Goal: Task Accomplishment & Management: Use online tool/utility

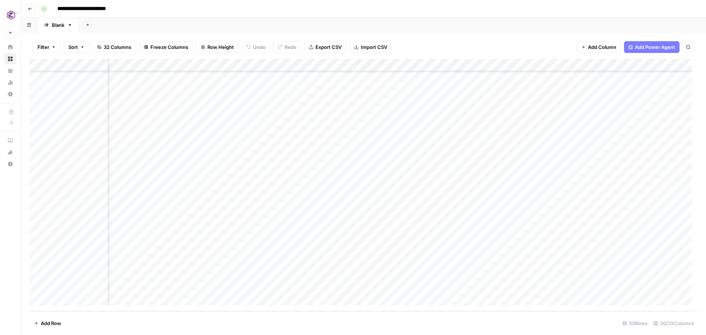
scroll to position [403, 939]
click at [577, 236] on div "Add Column" at bounding box center [363, 185] width 667 height 252
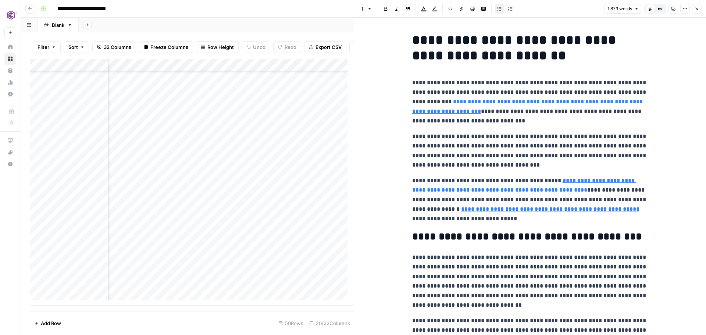
scroll to position [403, 1283]
click at [672, 9] on icon "button" at bounding box center [673, 9] width 4 height 4
click at [695, 10] on icon "button" at bounding box center [696, 9] width 4 height 4
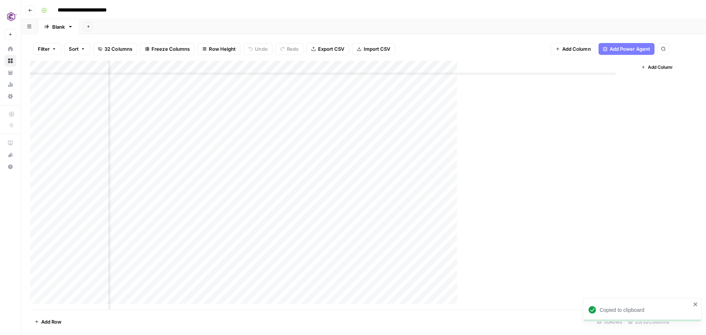
scroll to position [403, 930]
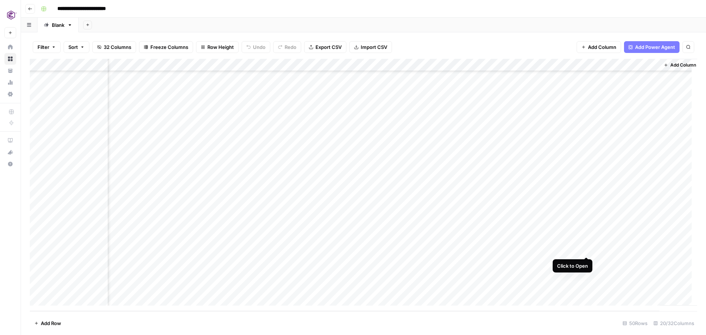
click at [587, 248] on div "Add Column" at bounding box center [363, 185] width 667 height 252
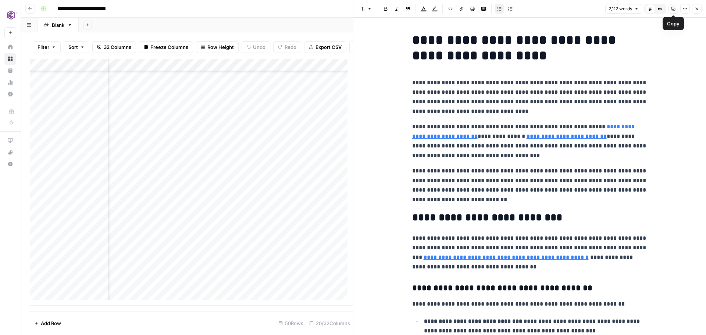
click at [672, 9] on icon "button" at bounding box center [673, 9] width 4 height 4
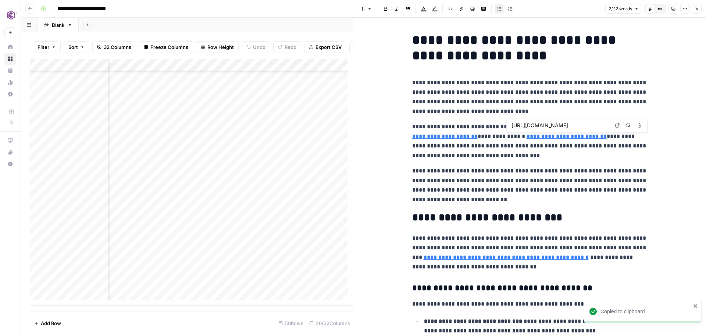
click at [698, 11] on button "Close" at bounding box center [697, 9] width 10 height 10
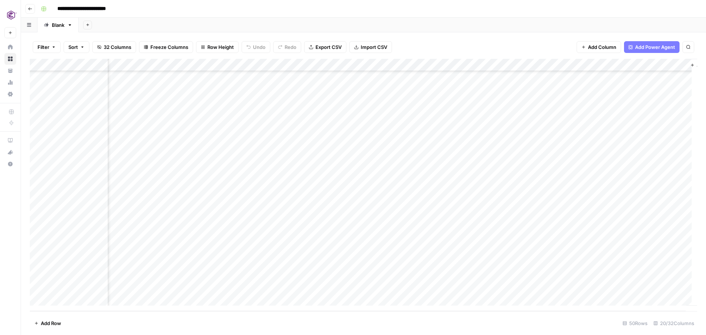
scroll to position [403, 939]
